Goal: Task Accomplishment & Management: Manage account settings

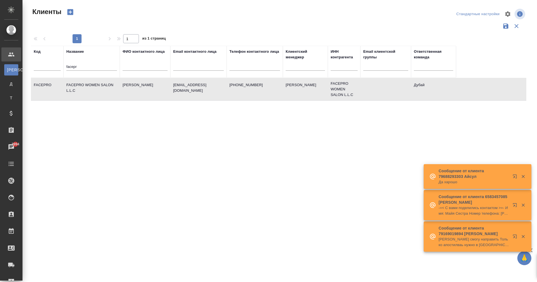
select select "RU"
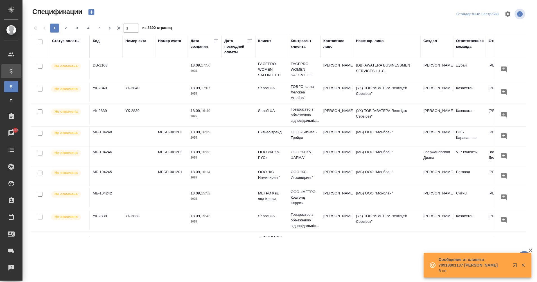
click at [98, 72] on td "DB-1168" at bounding box center [106, 70] width 33 height 20
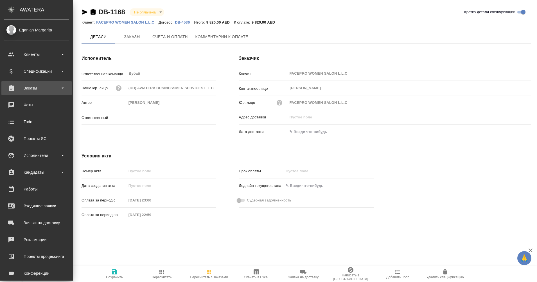
click at [20, 86] on div "Заказы" at bounding box center [36, 88] width 65 height 8
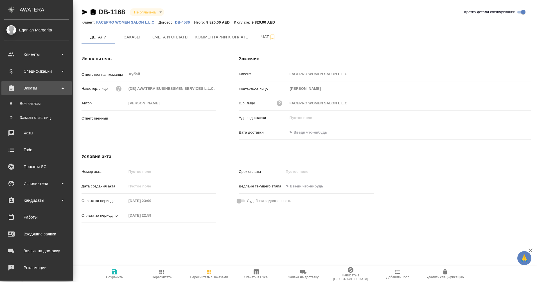
type input "Solokha Petro"
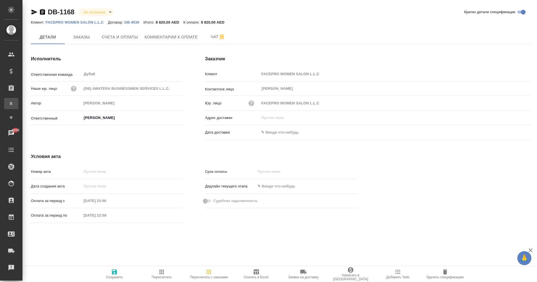
click at [38, 105] on div ".cls-1 fill:#fff; AWATERA Eganian Margarita Клиенты Спецификации Заказы В Все з…" at bounding box center [268, 141] width 537 height 282
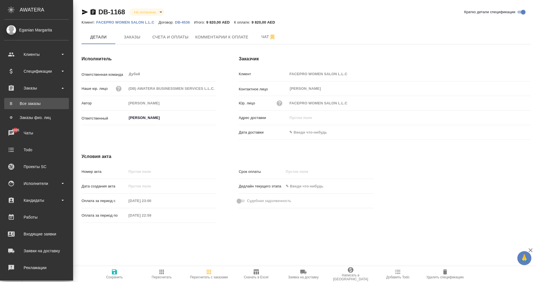
click at [12, 109] on link "В Все заказы" at bounding box center [36, 103] width 65 height 11
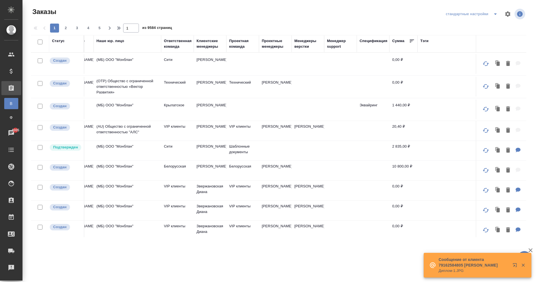
scroll to position [0, 342]
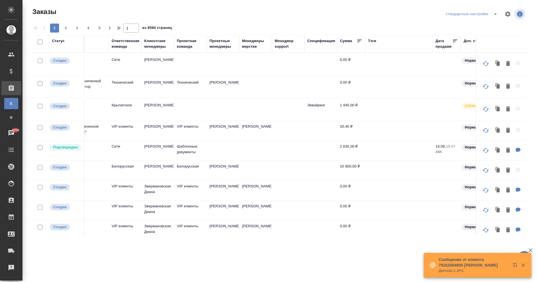
click at [150, 50] on th "Клиентские менеджеры" at bounding box center [157, 43] width 33 height 17
click at [156, 43] on div "Клиентские менеджеры" at bounding box center [157, 43] width 27 height 11
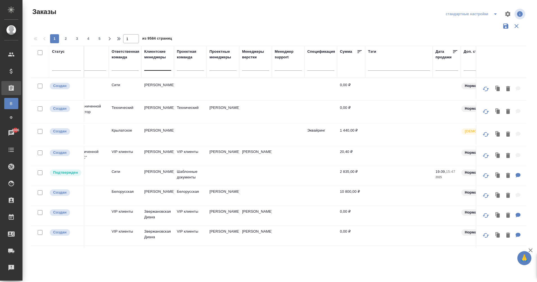
click at [153, 64] on div at bounding box center [157, 65] width 27 height 8
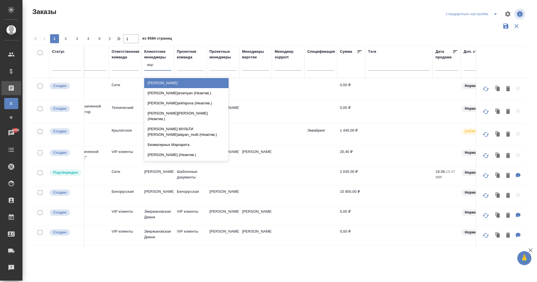
type input "марг"
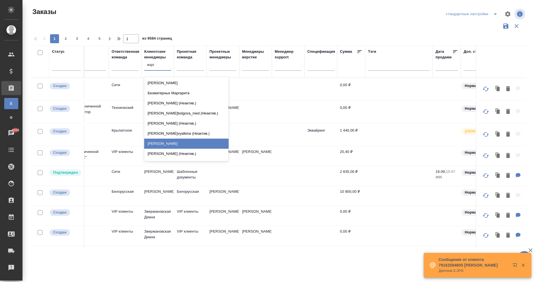
click at [179, 149] on div "Еганян Маргарита" at bounding box center [186, 144] width 84 height 10
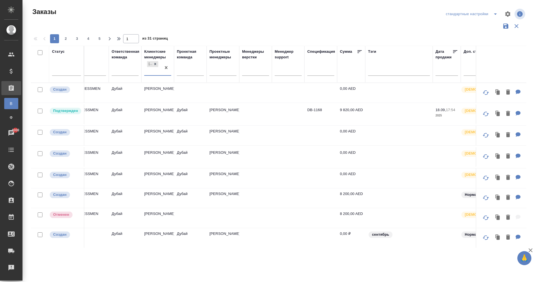
click at [150, 92] on td "Еганян Маргарита" at bounding box center [157, 93] width 33 height 20
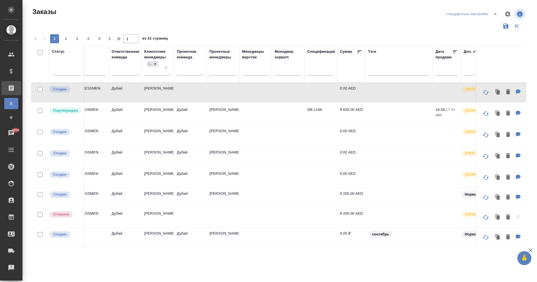
click at [191, 113] on td "Дубай" at bounding box center [190, 114] width 33 height 20
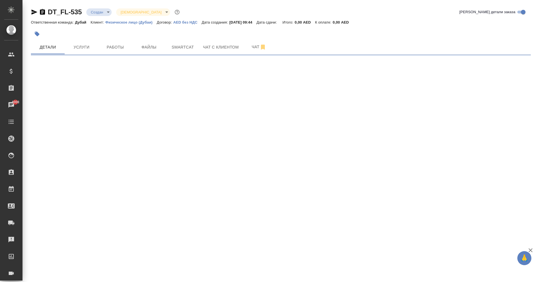
select select "RU"
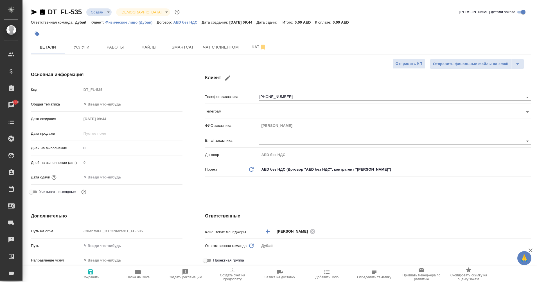
type textarea "x"
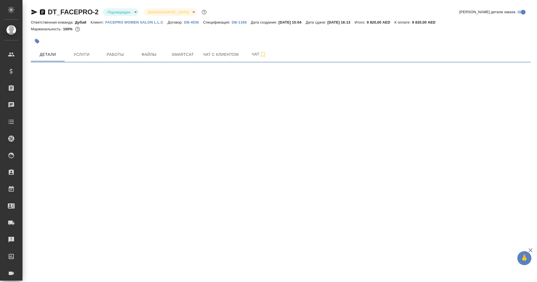
select select "RU"
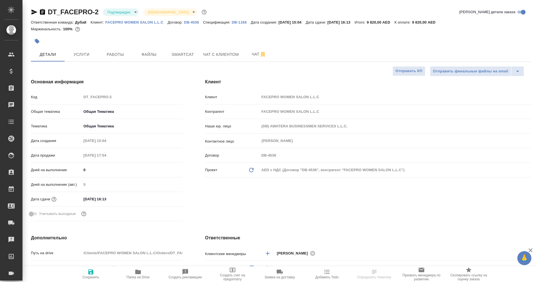
type textarea "x"
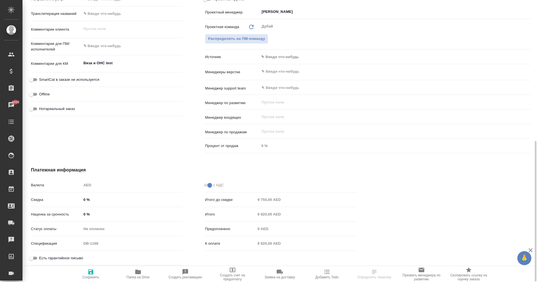
scroll to position [283, 0]
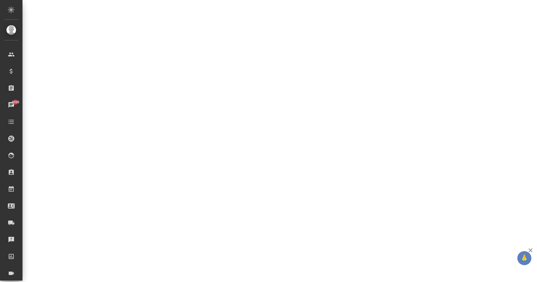
select select "RU"
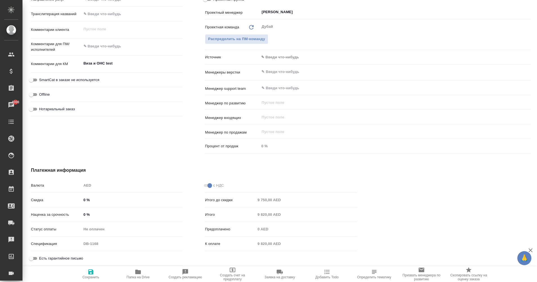
type textarea "x"
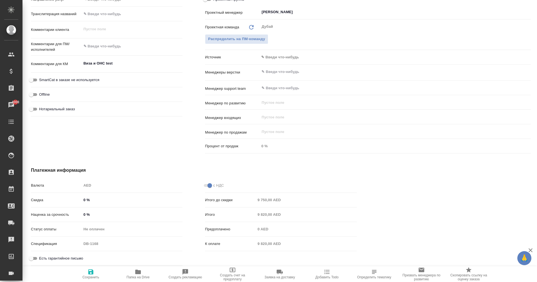
type textarea "x"
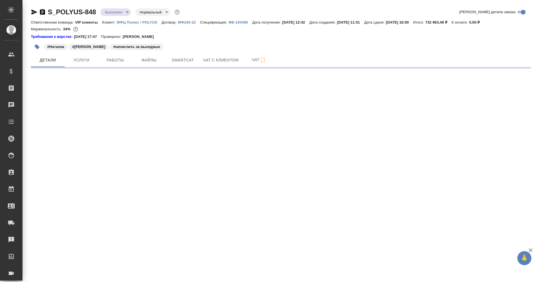
select select "RU"
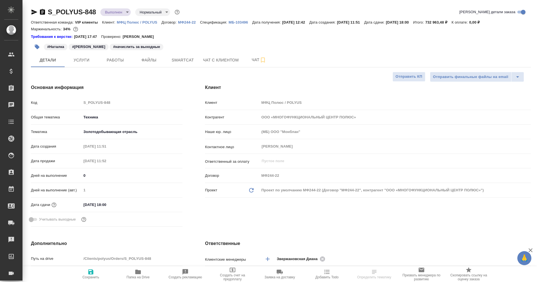
type textarea "x"
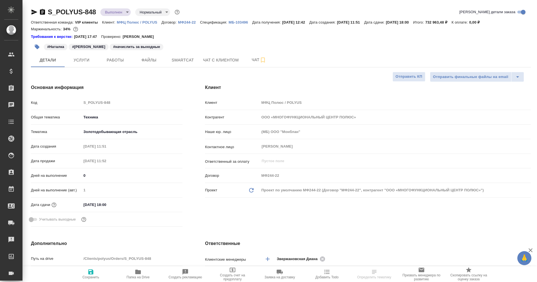
type textarea "x"
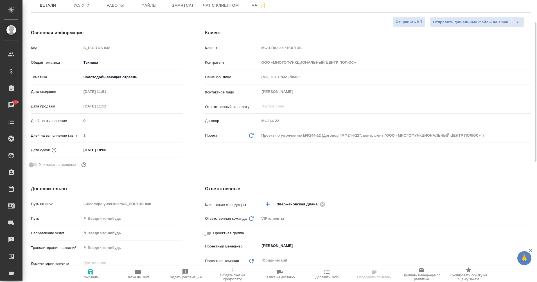
scroll to position [52, 0]
